Goal: Transaction & Acquisition: Purchase product/service

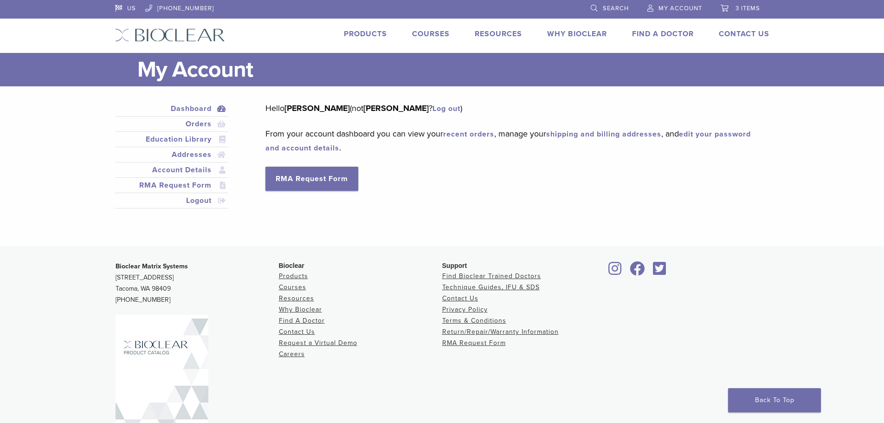
click at [744, 7] on span "3 items" at bounding box center [748, 8] width 25 height 7
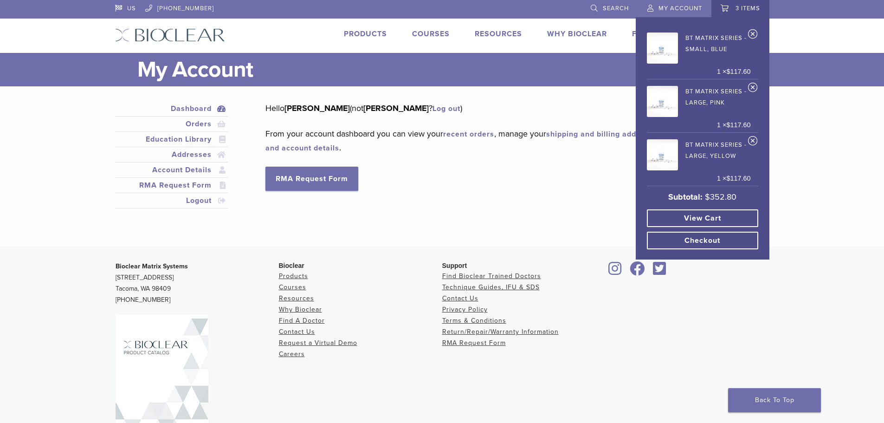
click at [711, 218] on link "View cart" at bounding box center [702, 218] width 111 height 18
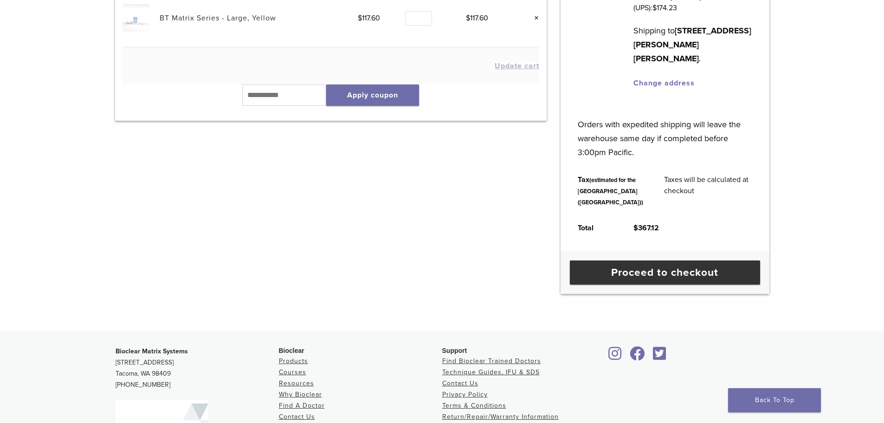
scroll to position [325, 0]
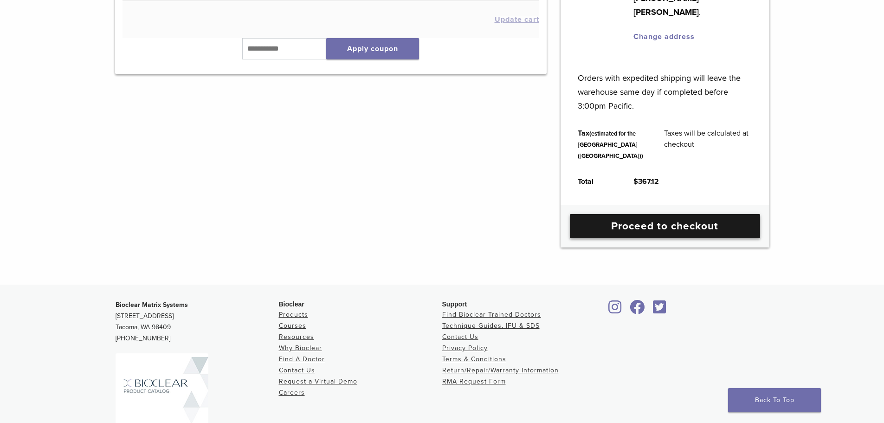
click at [635, 238] on link "Proceed to checkout" at bounding box center [665, 226] width 190 height 24
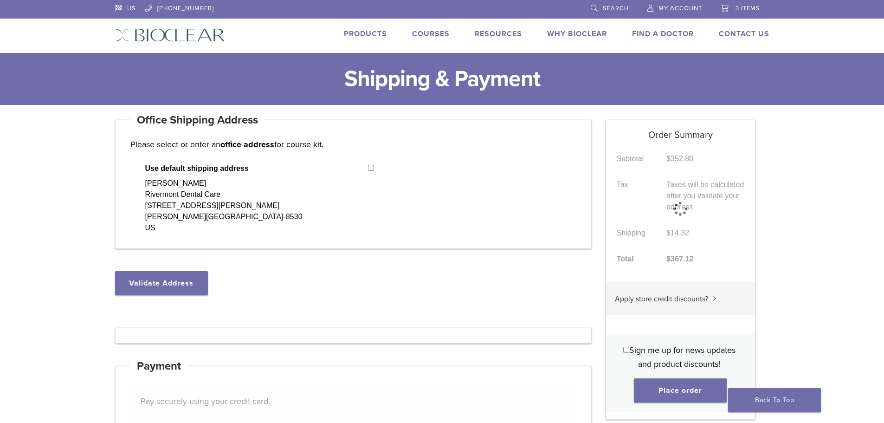
select select "**"
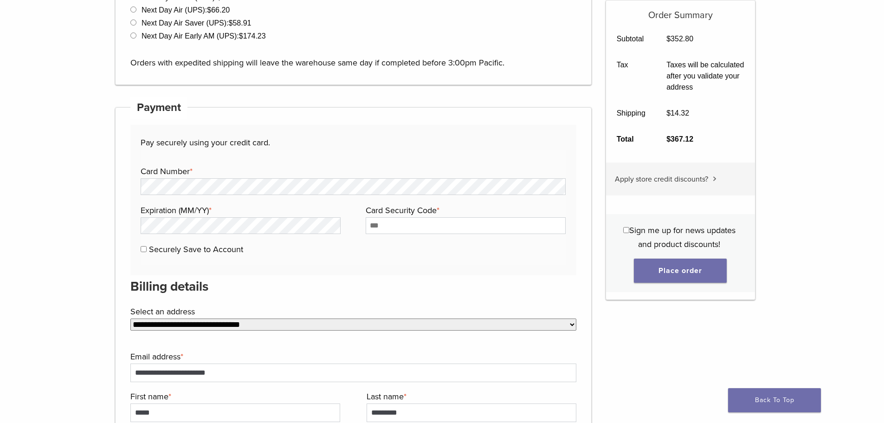
scroll to position [418, 0]
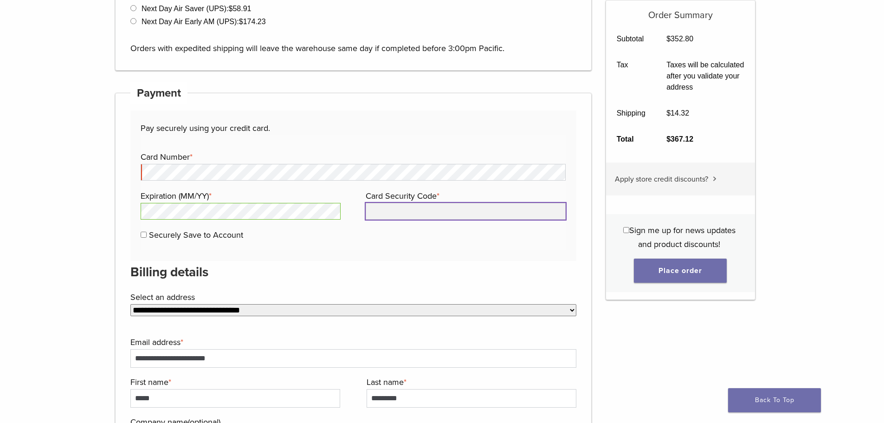
click at [451, 213] on input "Card Security Code *" at bounding box center [466, 211] width 200 height 17
type input "****"
click at [328, 254] on div "Pay securely using your credit card. Payment Info Card Number * Expiration (MM/…" at bounding box center [353, 185] width 446 height 150
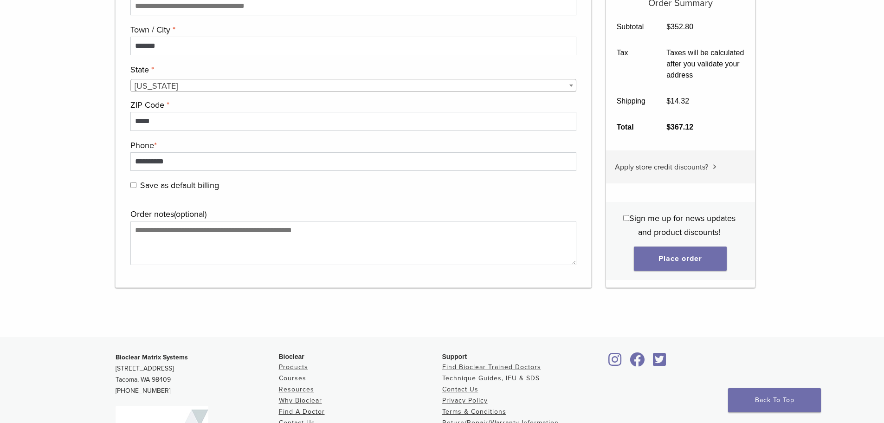
scroll to position [948, 0]
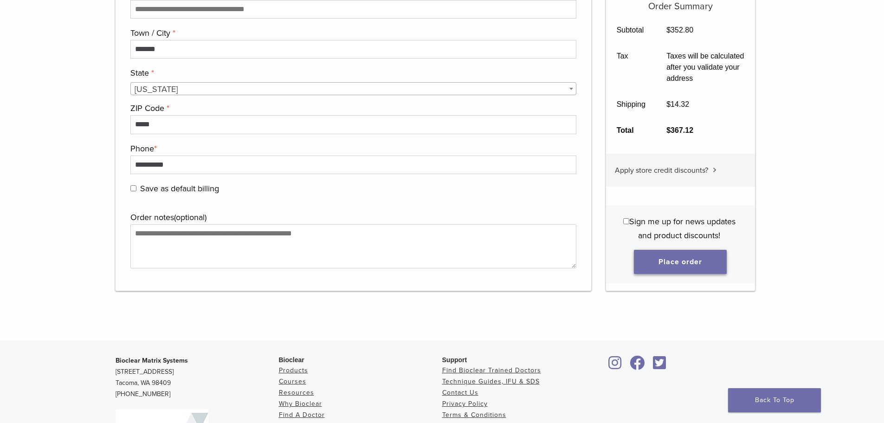
click at [686, 264] on button "Place order" at bounding box center [680, 262] width 93 height 24
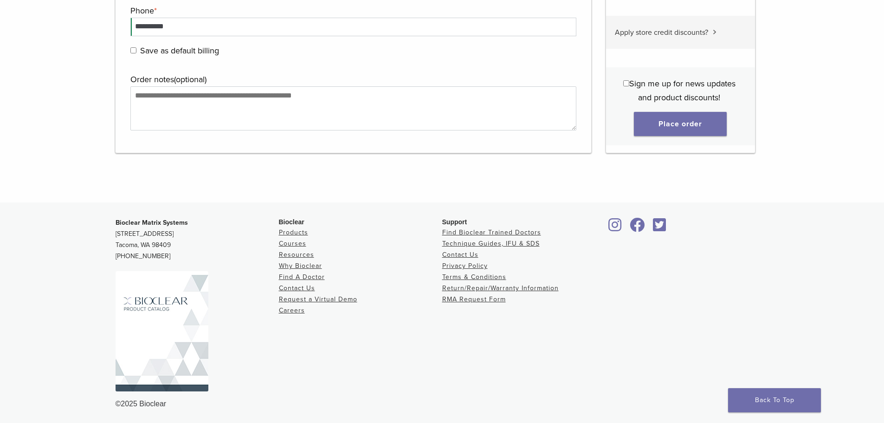
scroll to position [1132, 0]
click at [696, 124] on button "Place order" at bounding box center [680, 122] width 93 height 24
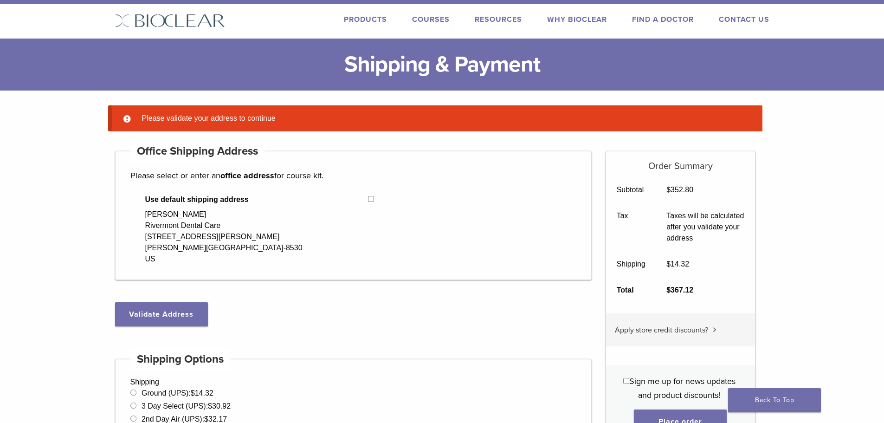
scroll to position [0, 0]
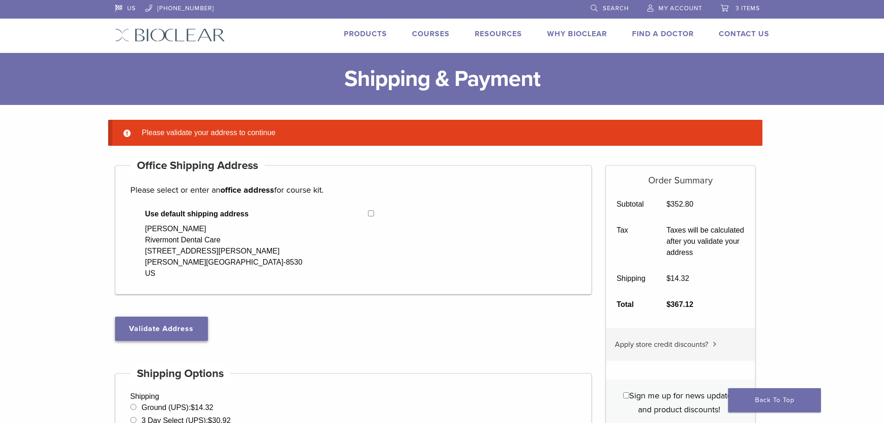
click at [159, 326] on button "Validate Address" at bounding box center [161, 329] width 93 height 24
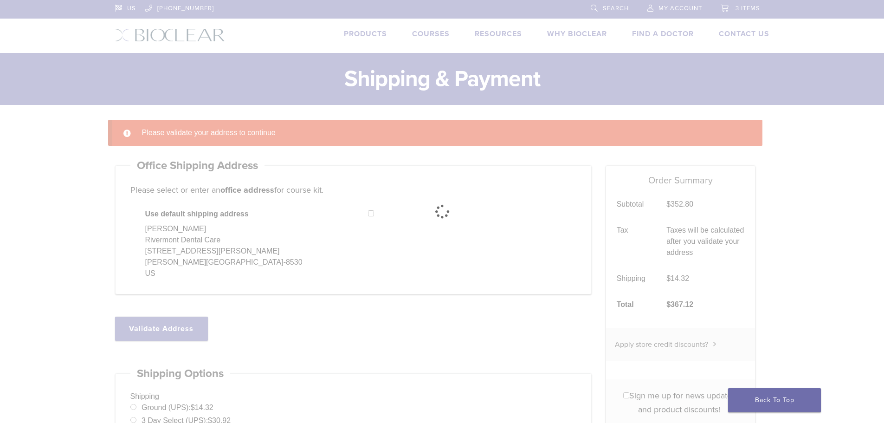
select select "**"
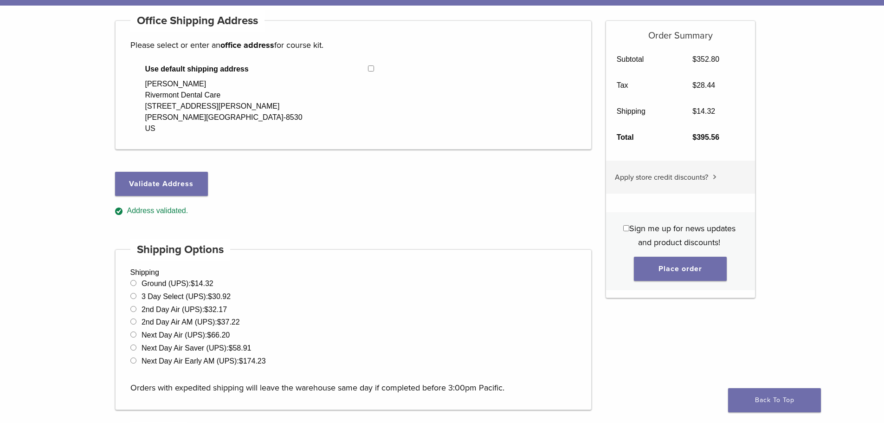
scroll to position [139, 0]
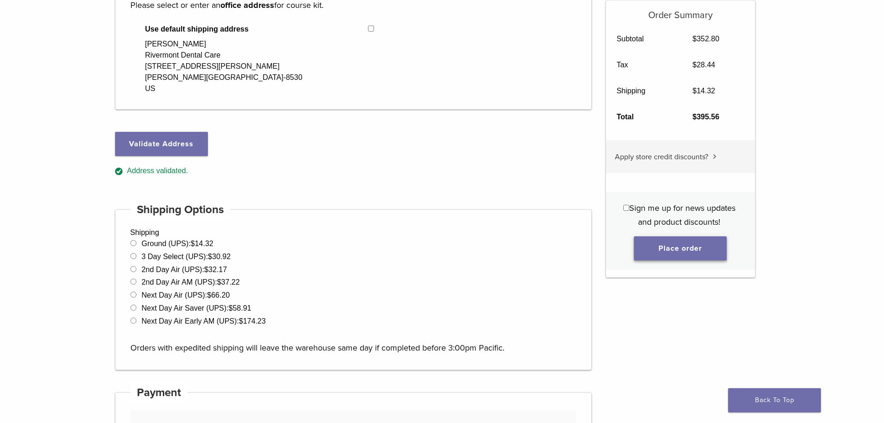
click at [662, 249] on button "Place order" at bounding box center [680, 248] width 93 height 24
